Goal: Use online tool/utility: Utilize a website feature to perform a specific function

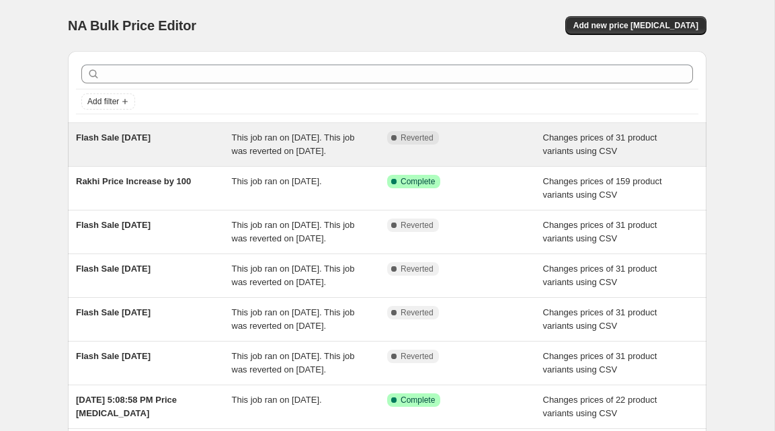
click at [97, 135] on span "Flash Sale [DATE]" at bounding box center [113, 137] width 75 height 10
